Goal: Task Accomplishment & Management: Manage account settings

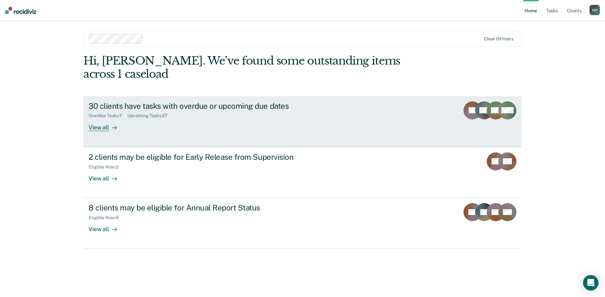
click at [104, 119] on div "View all" at bounding box center [107, 125] width 36 height 13
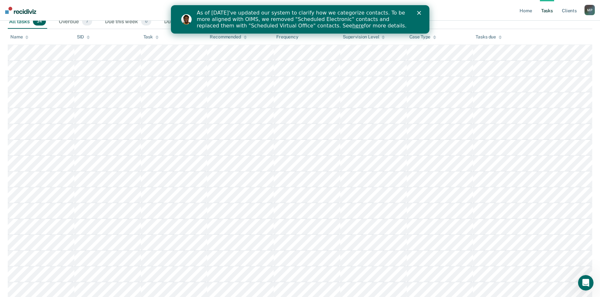
scroll to position [90, 0]
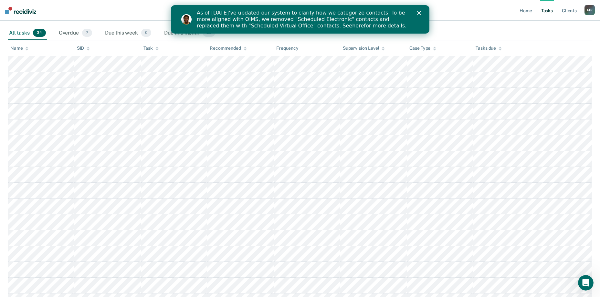
click at [420, 10] on div "As of 7/29, we've updated our system to clarify how we categorize contacts. To …" at bounding box center [300, 19] width 259 height 23
click at [419, 11] on icon "Close" at bounding box center [419, 13] width 4 height 4
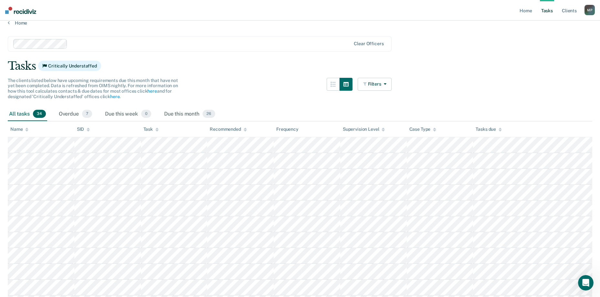
scroll to position [0, 0]
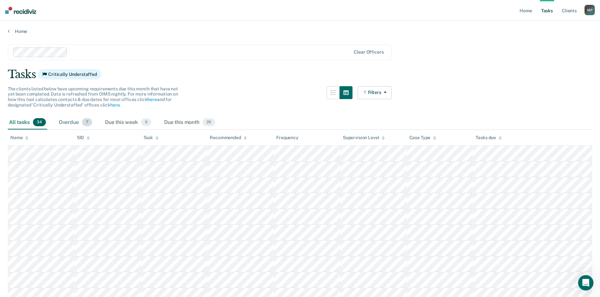
click at [72, 123] on div "Overdue 7" at bounding box center [76, 123] width 36 height 14
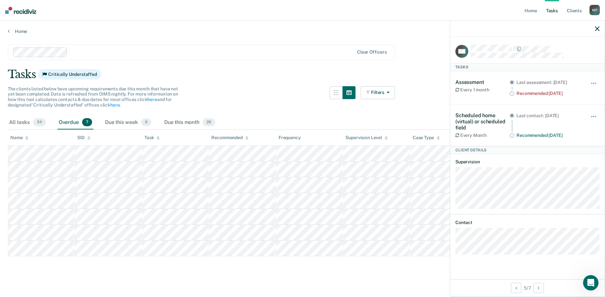
click at [593, 9] on div "M P" at bounding box center [595, 10] width 10 height 10
click at [548, 25] on link "Profile" at bounding box center [569, 26] width 52 height 5
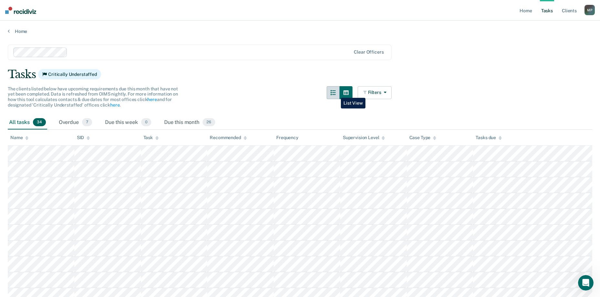
click at [336, 93] on icon "button" at bounding box center [333, 92] width 5 height 5
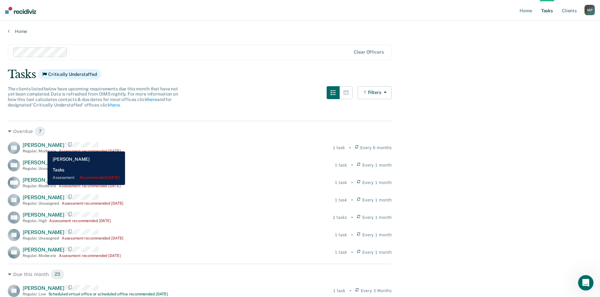
click at [43, 147] on span "Donovan Gray" at bounding box center [44, 145] width 42 height 6
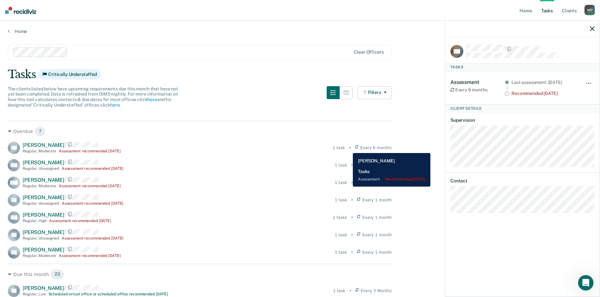
click at [345, 148] on div "1 task" at bounding box center [339, 148] width 12 height 6
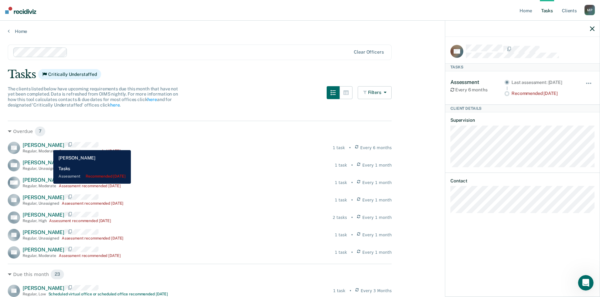
click at [48, 145] on span "Donovan Gray" at bounding box center [44, 145] width 42 height 6
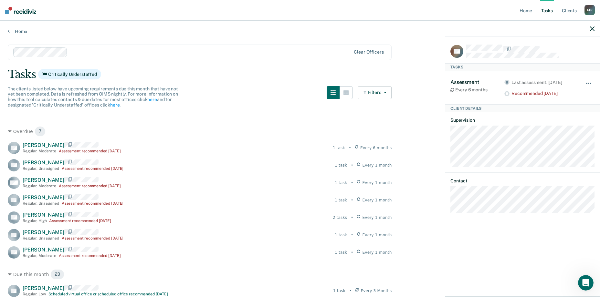
click at [589, 83] on span "button" at bounding box center [588, 83] width 1 height 1
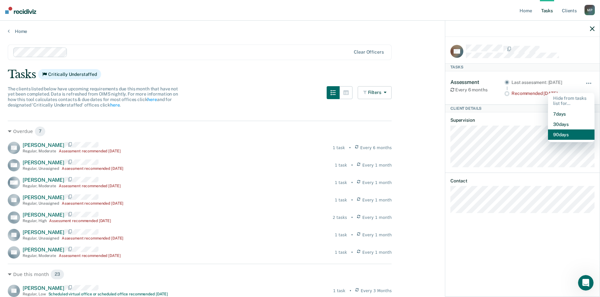
click at [565, 135] on button "90 days" at bounding box center [571, 135] width 47 height 10
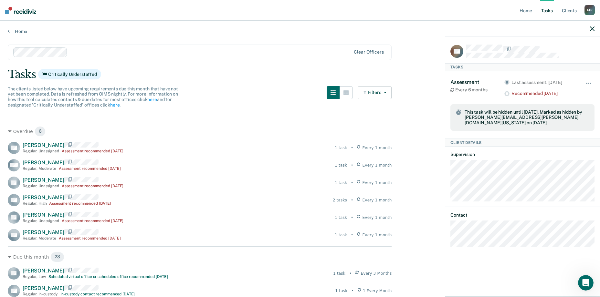
scroll to position [32, 0]
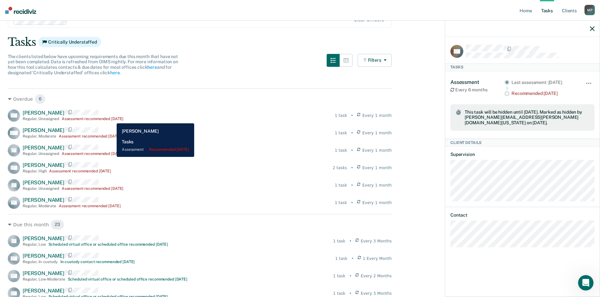
click at [112, 119] on div "Assessment recommended 7 months ago" at bounding box center [93, 119] width 62 height 5
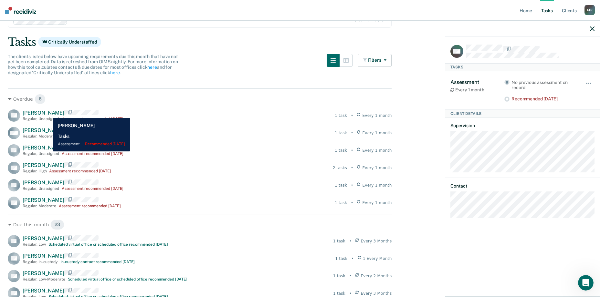
click at [48, 113] on span "Marcus Anderson" at bounding box center [44, 113] width 42 height 6
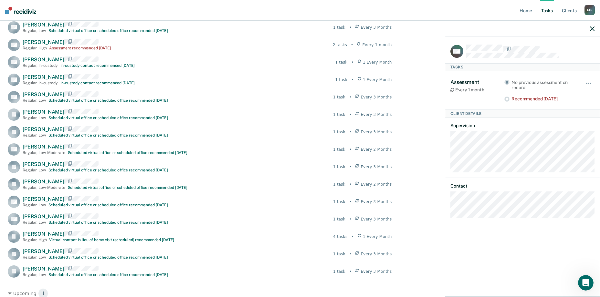
scroll to position [354, 0]
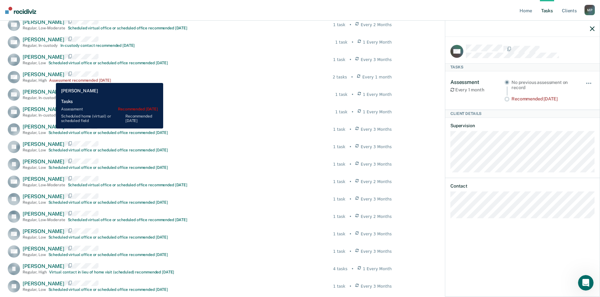
click at [51, 78] on span "Wayne Spencer" at bounding box center [44, 74] width 42 height 6
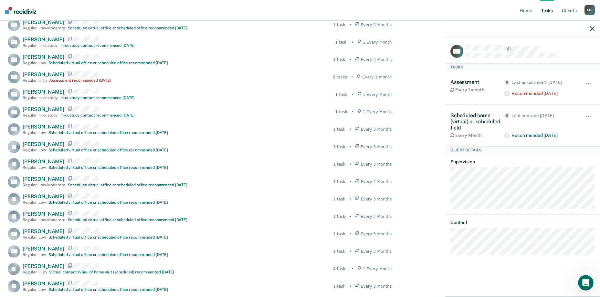
click at [507, 95] on circle at bounding box center [507, 94] width 5 height 5
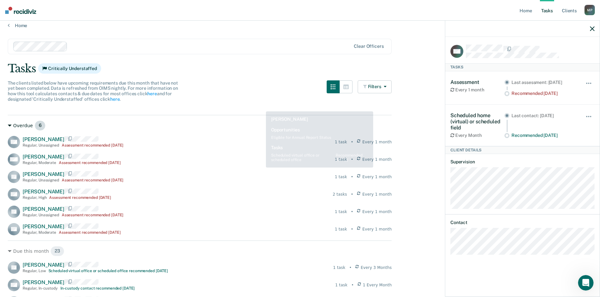
scroll to position [0, 0]
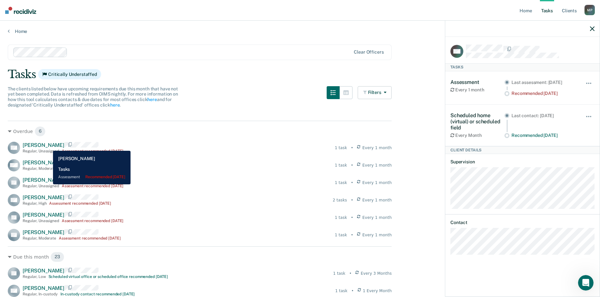
click at [48, 146] on span "Marcus Anderson" at bounding box center [44, 145] width 42 height 6
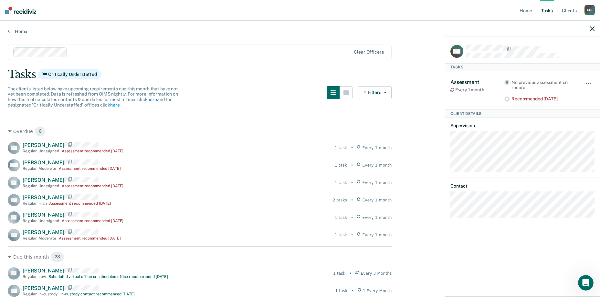
click at [590, 82] on button "button" at bounding box center [589, 86] width 11 height 10
click at [560, 135] on button "90 days" at bounding box center [571, 135] width 47 height 10
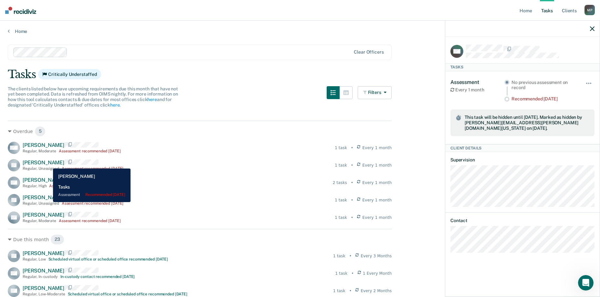
click at [48, 164] on span "Frank Casarez" at bounding box center [44, 163] width 42 height 6
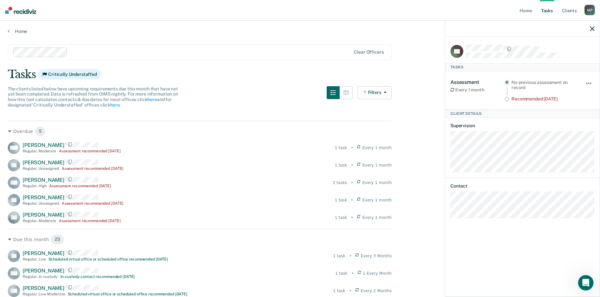
click at [590, 82] on button "button" at bounding box center [589, 86] width 11 height 10
click at [566, 133] on button "90 days" at bounding box center [571, 135] width 47 height 10
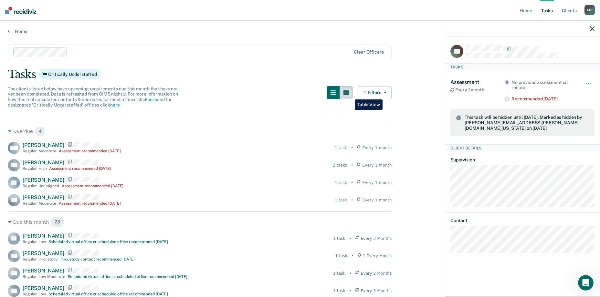
click at [349, 95] on icon "button" at bounding box center [346, 93] width 5 height 5
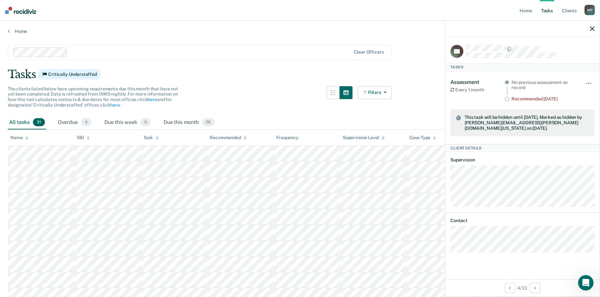
click at [387, 91] on icon "button" at bounding box center [384, 92] width 5 height 5
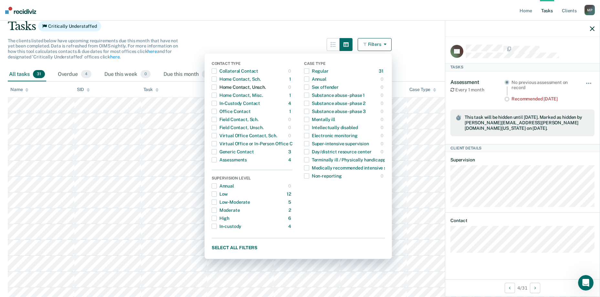
scroll to position [65, 0]
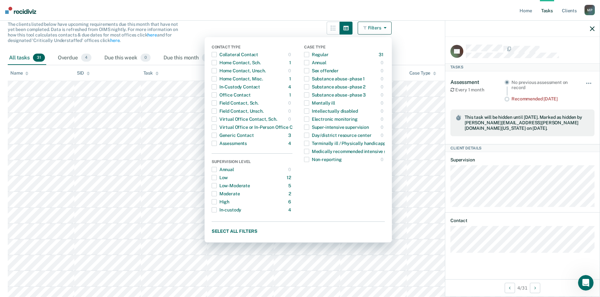
click at [307, 26] on div "The clients listed below have upcoming requirements due this month that have no…" at bounding box center [200, 36] width 384 height 29
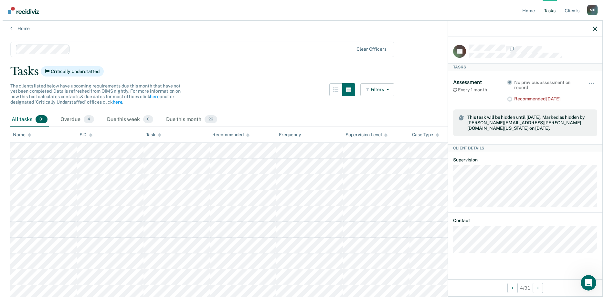
scroll to position [0, 0]
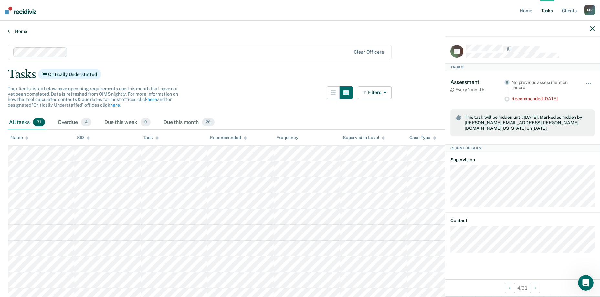
click at [20, 31] on link "Home" at bounding box center [300, 31] width 585 height 6
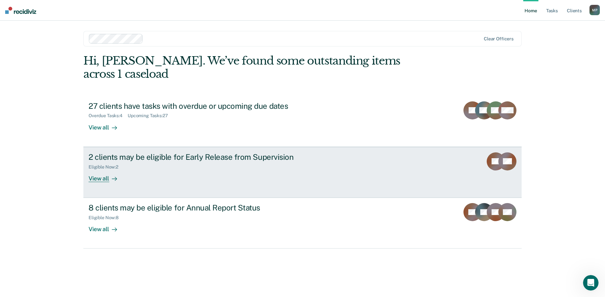
click at [109, 153] on div "2 clients may be eligible for Early Release from Supervision" at bounding box center [202, 157] width 227 height 9
